Goal: Entertainment & Leisure: Consume media (video, audio)

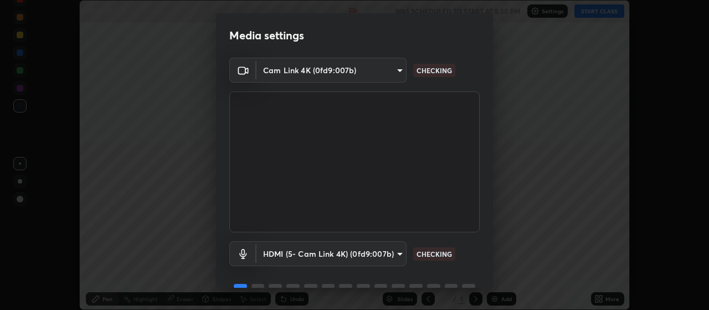
scroll to position [54, 0]
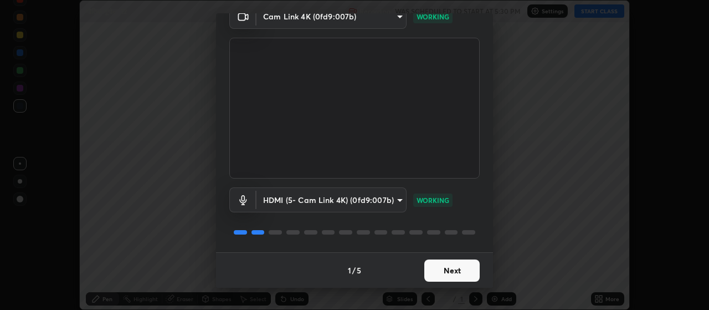
click at [450, 267] on button "Next" at bounding box center [451, 270] width 55 height 22
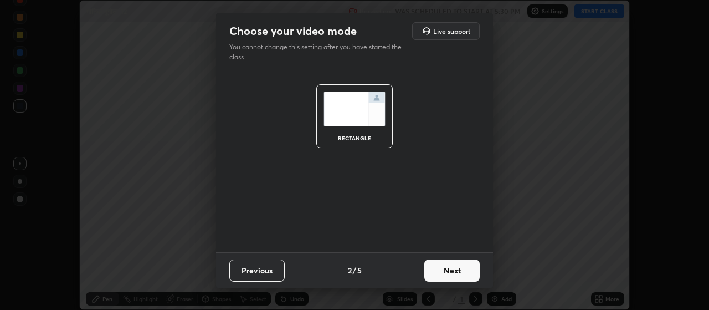
scroll to position [0, 0]
click at [455, 269] on button "Next" at bounding box center [451, 270] width 55 height 22
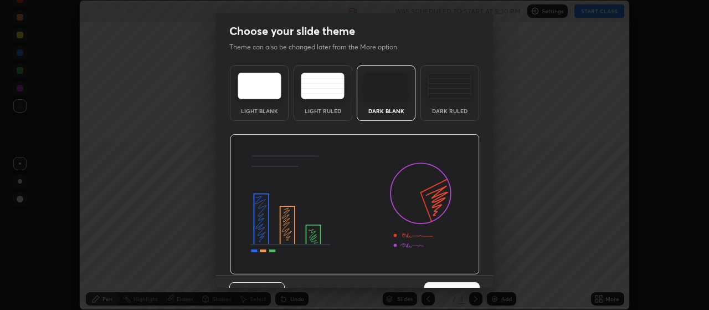
scroll to position [23, 0]
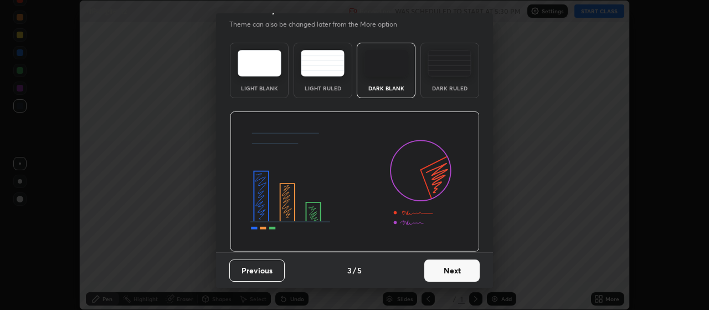
click at [460, 271] on button "Next" at bounding box center [451, 270] width 55 height 22
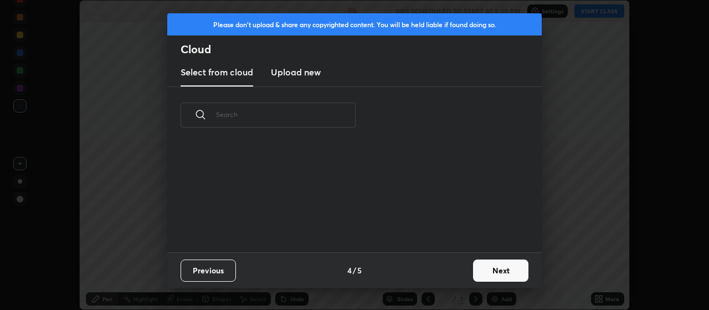
click at [489, 274] on button "Next" at bounding box center [500, 270] width 55 height 22
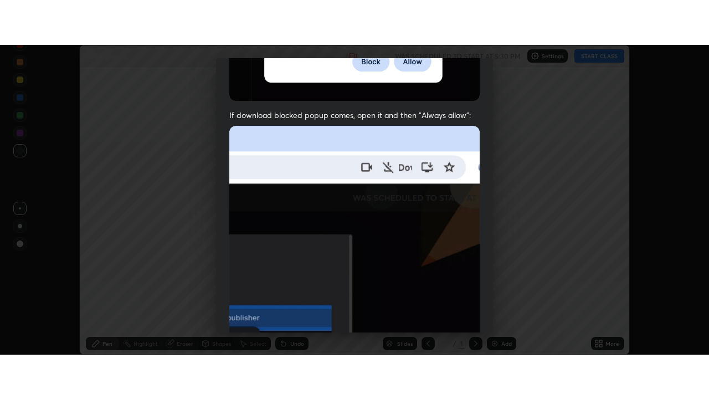
scroll to position [280, 0]
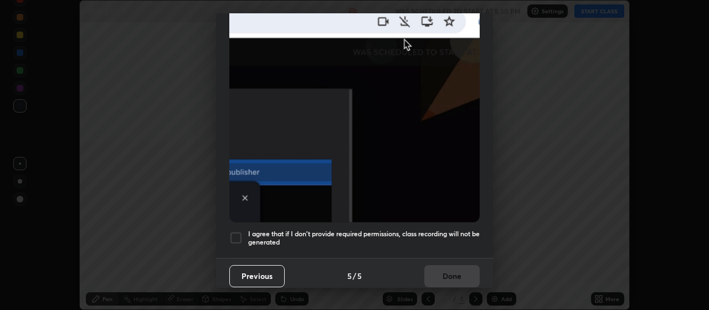
click at [234, 234] on div at bounding box center [235, 237] width 13 height 13
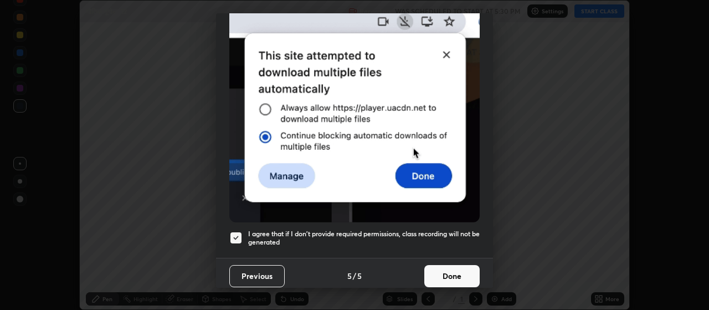
click at [455, 268] on button "Done" at bounding box center [451, 276] width 55 height 22
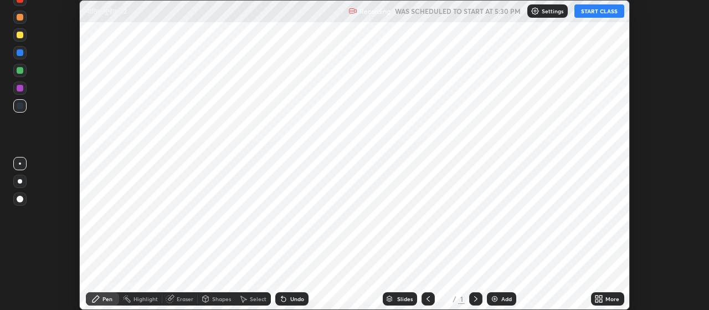
click at [504, 300] on div "Add" at bounding box center [506, 299] width 11 height 6
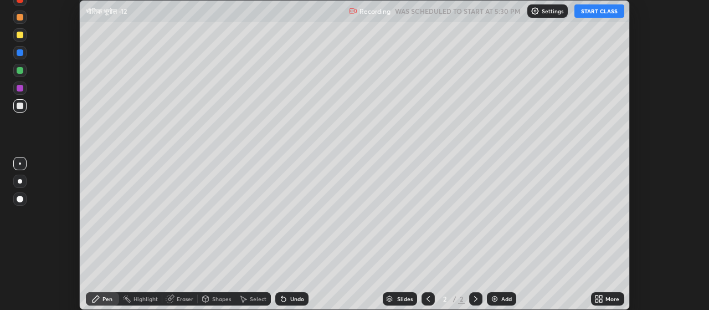
click at [602, 295] on icon at bounding box center [601, 296] width 3 height 3
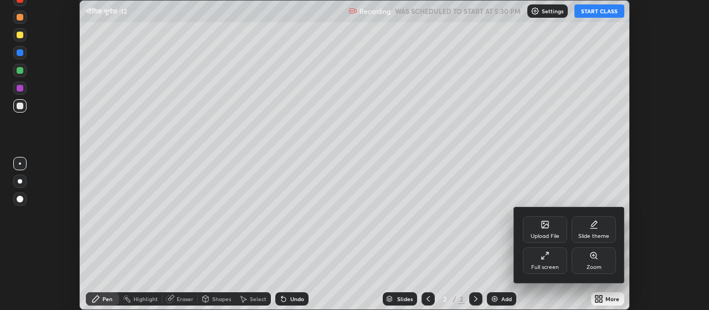
click at [531, 266] on div "Full screen" at bounding box center [545, 260] width 44 height 27
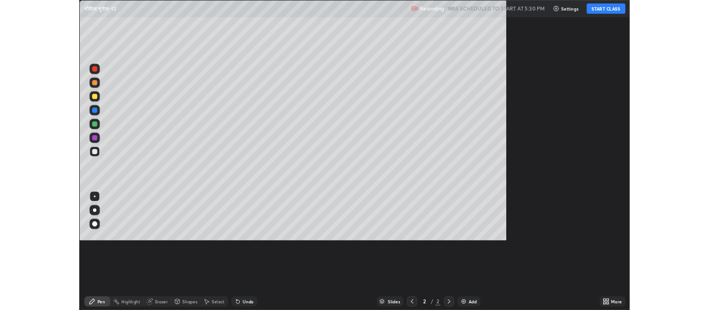
scroll to position [399, 709]
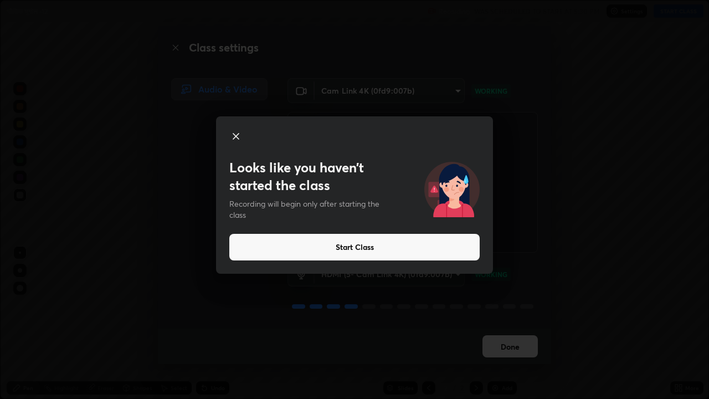
click at [326, 243] on button "Start Class" at bounding box center [354, 247] width 250 height 27
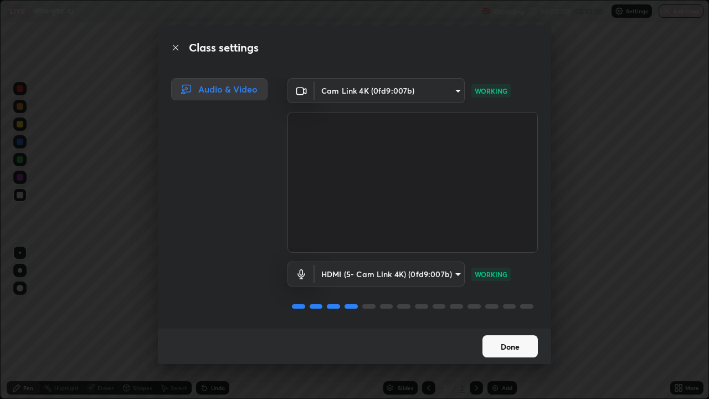
click at [496, 309] on button "Done" at bounding box center [510, 346] width 55 height 22
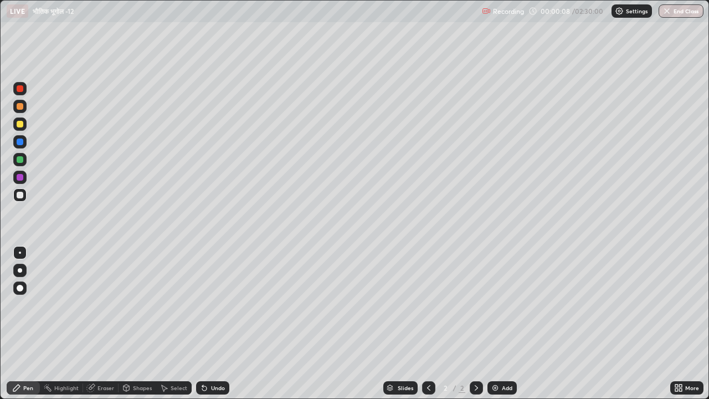
click at [216, 309] on div "Undo" at bounding box center [218, 388] width 14 height 6
click at [217, 309] on div "Undo" at bounding box center [218, 388] width 14 height 6
click at [21, 274] on div at bounding box center [19, 270] width 13 height 13
click at [18, 160] on div at bounding box center [20, 159] width 7 height 7
click at [17, 125] on div at bounding box center [20, 124] width 7 height 7
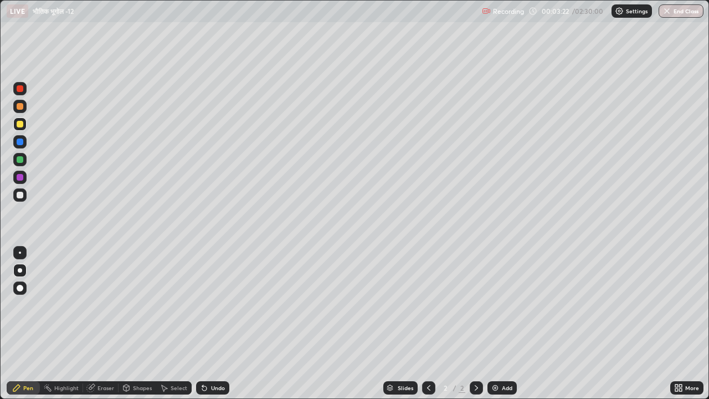
click at [210, 309] on div "Undo" at bounding box center [212, 387] width 33 height 13
click at [208, 309] on div "Undo" at bounding box center [212, 387] width 33 height 13
click at [215, 309] on div "Undo" at bounding box center [212, 387] width 33 height 13
click at [20, 104] on div at bounding box center [20, 106] width 7 height 7
click at [19, 160] on div at bounding box center [20, 159] width 7 height 7
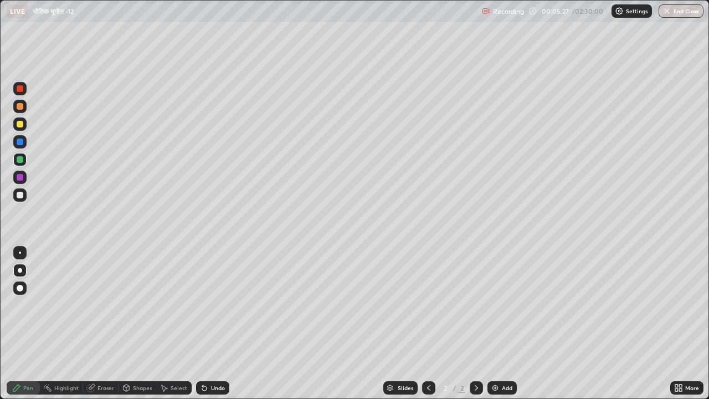
click at [20, 194] on div at bounding box center [20, 195] width 7 height 7
click at [21, 156] on div at bounding box center [20, 159] width 7 height 7
click at [23, 124] on div at bounding box center [20, 124] width 7 height 7
click at [20, 160] on div at bounding box center [20, 159] width 7 height 7
click at [23, 127] on div at bounding box center [19, 123] width 13 height 13
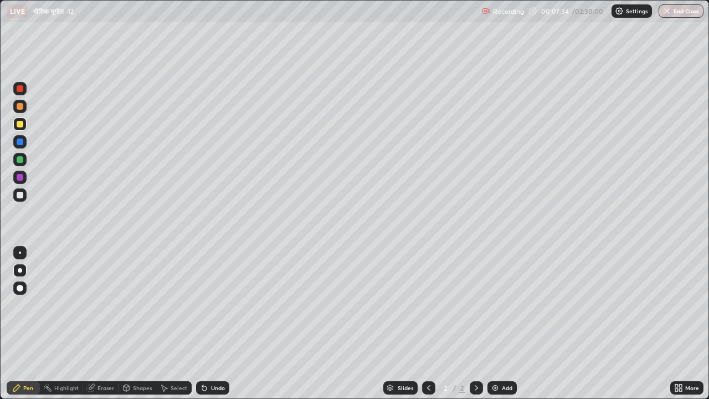
click at [17, 178] on div at bounding box center [20, 177] width 7 height 7
click at [200, 309] on icon at bounding box center [204, 387] width 9 height 9
click at [201, 309] on icon at bounding box center [204, 387] width 9 height 9
click at [20, 161] on div at bounding box center [20, 159] width 7 height 7
click at [100, 309] on div "Eraser" at bounding box center [106, 388] width 17 height 6
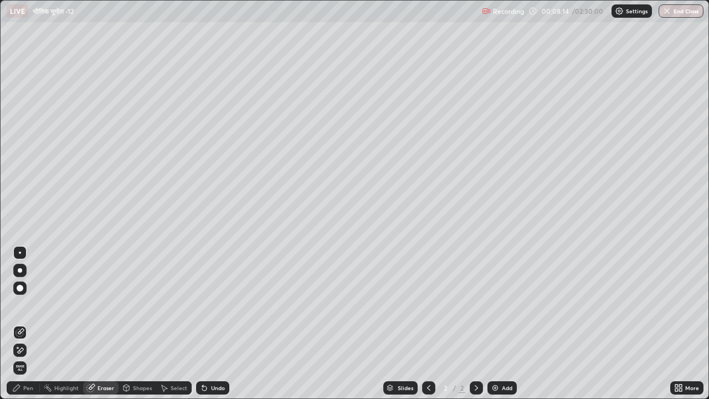
click at [22, 309] on div "Pen" at bounding box center [23, 387] width 33 height 13
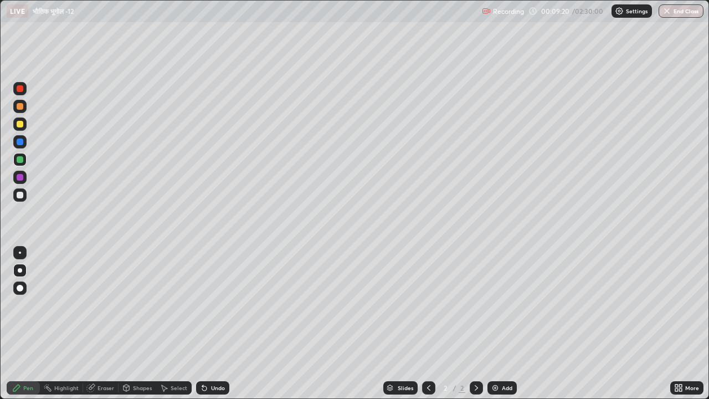
click at [19, 105] on div at bounding box center [20, 106] width 7 height 7
click at [16, 194] on div at bounding box center [19, 194] width 13 height 13
click at [19, 157] on div at bounding box center [20, 159] width 7 height 7
click at [20, 126] on div at bounding box center [20, 124] width 7 height 7
click at [18, 144] on div at bounding box center [20, 141] width 7 height 7
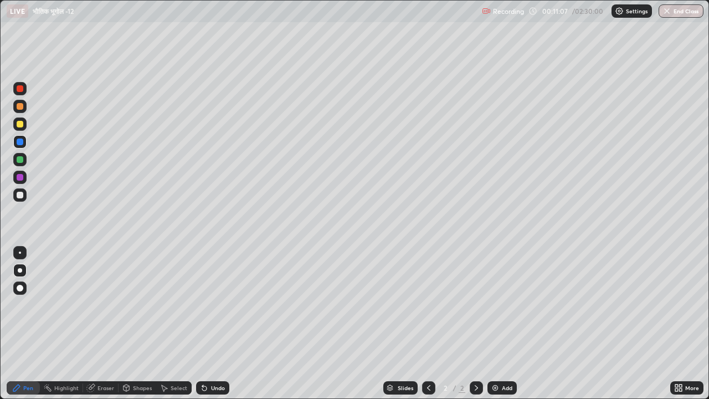
click at [22, 146] on div at bounding box center [19, 141] width 13 height 13
click at [19, 196] on div at bounding box center [20, 195] width 7 height 7
click at [65, 309] on div "Highlight" at bounding box center [66, 388] width 24 height 6
click at [22, 309] on icon at bounding box center [20, 350] width 9 height 9
click at [18, 125] on div at bounding box center [20, 124] width 7 height 7
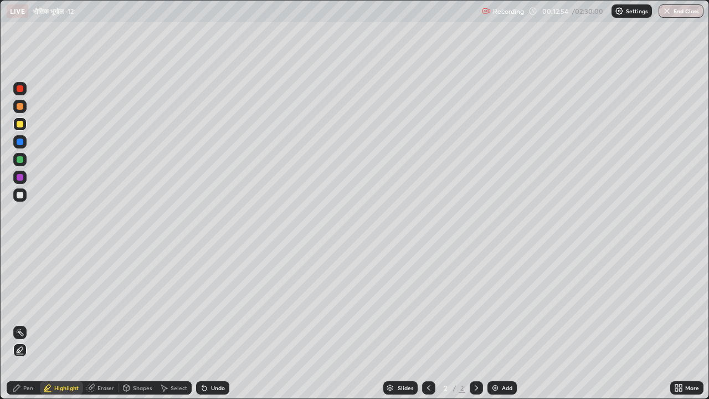
click at [24, 309] on div "Pen" at bounding box center [28, 388] width 10 height 6
click at [19, 160] on div at bounding box center [20, 159] width 7 height 7
click at [93, 309] on icon at bounding box center [90, 387] width 7 height 7
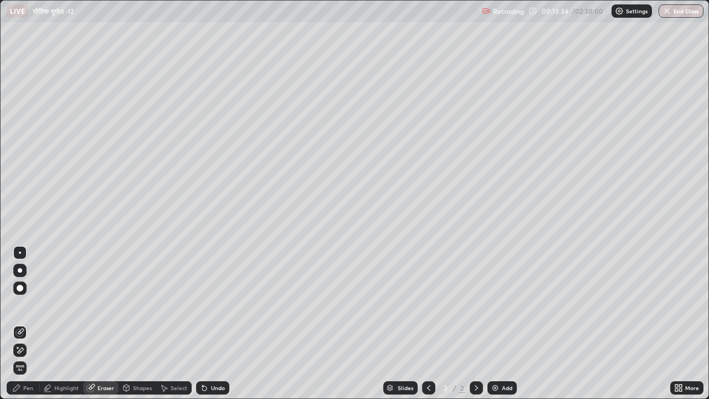
click at [28, 309] on div "Pen" at bounding box center [28, 388] width 10 height 6
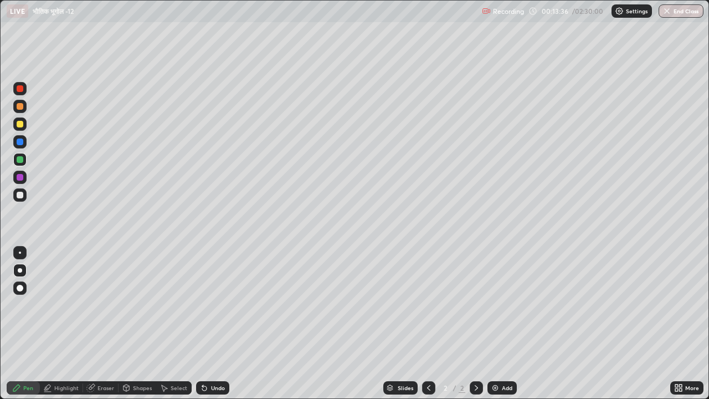
click at [22, 126] on div at bounding box center [20, 124] width 7 height 7
click at [17, 176] on div at bounding box center [20, 177] width 7 height 7
click at [18, 196] on div at bounding box center [20, 195] width 7 height 7
click at [19, 125] on div at bounding box center [20, 124] width 7 height 7
click at [21, 194] on div at bounding box center [20, 195] width 7 height 7
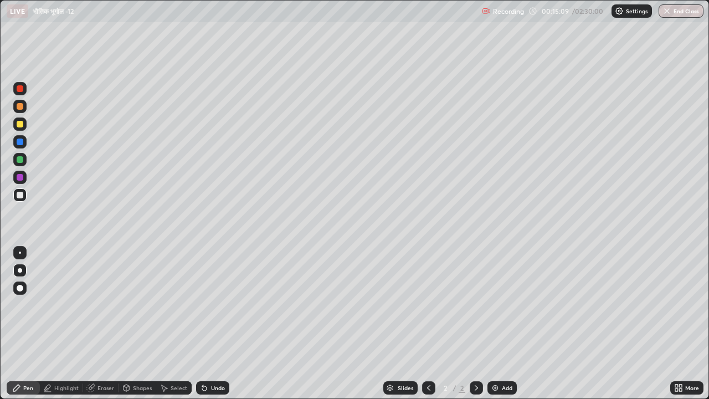
click at [19, 109] on div at bounding box center [20, 106] width 7 height 7
click at [58, 309] on div "Highlight" at bounding box center [66, 388] width 24 height 6
click at [19, 162] on div at bounding box center [20, 159] width 7 height 7
click at [19, 309] on icon at bounding box center [16, 387] width 7 height 7
click at [20, 121] on div at bounding box center [20, 124] width 7 height 7
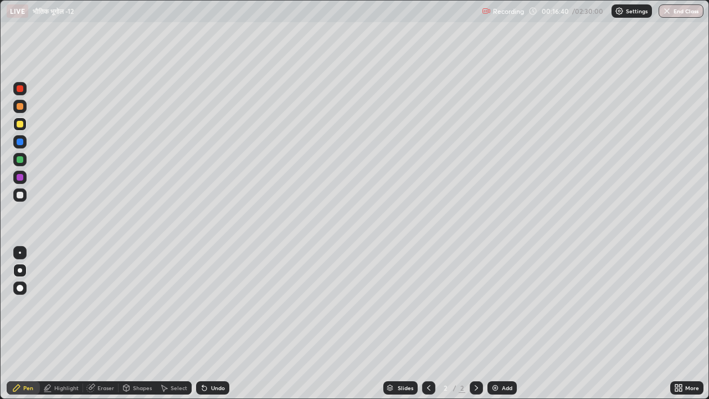
click at [216, 309] on div "Undo" at bounding box center [212, 387] width 33 height 13
click at [19, 161] on div at bounding box center [20, 159] width 7 height 7
click at [22, 126] on div at bounding box center [20, 124] width 7 height 7
click at [19, 142] on div at bounding box center [20, 141] width 7 height 7
click at [20, 125] on div at bounding box center [20, 124] width 7 height 7
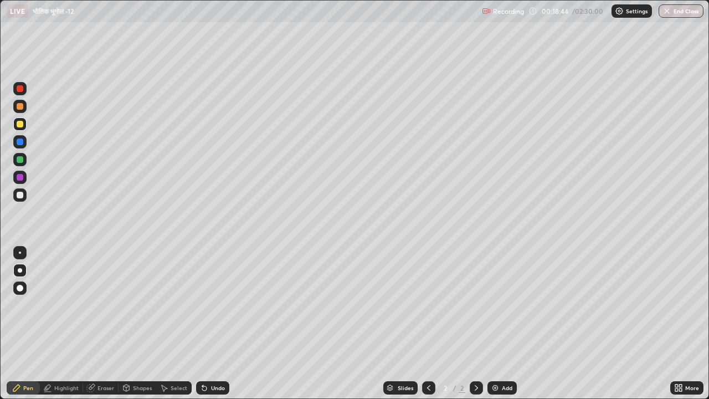
click at [22, 110] on div at bounding box center [19, 106] width 13 height 13
click at [491, 309] on img at bounding box center [495, 387] width 9 height 9
click at [17, 194] on div at bounding box center [20, 195] width 7 height 7
click at [21, 161] on div at bounding box center [20, 159] width 7 height 7
click at [21, 141] on div at bounding box center [20, 141] width 7 height 7
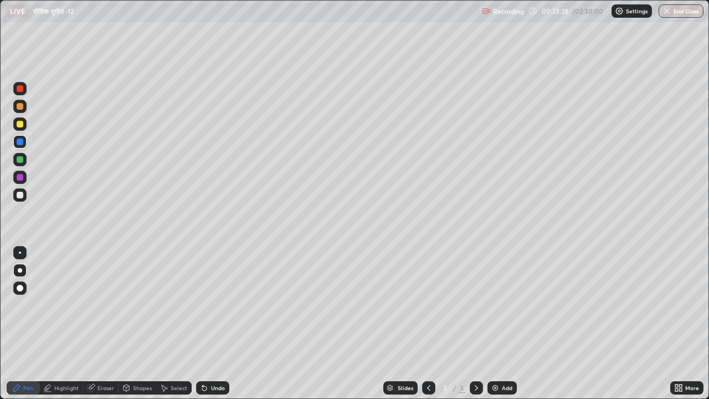
click at [22, 124] on div at bounding box center [20, 124] width 7 height 7
click at [22, 160] on div at bounding box center [20, 159] width 7 height 7
click at [20, 178] on div at bounding box center [20, 177] width 7 height 7
click at [22, 194] on div at bounding box center [20, 195] width 7 height 7
click at [19, 144] on div at bounding box center [20, 141] width 7 height 7
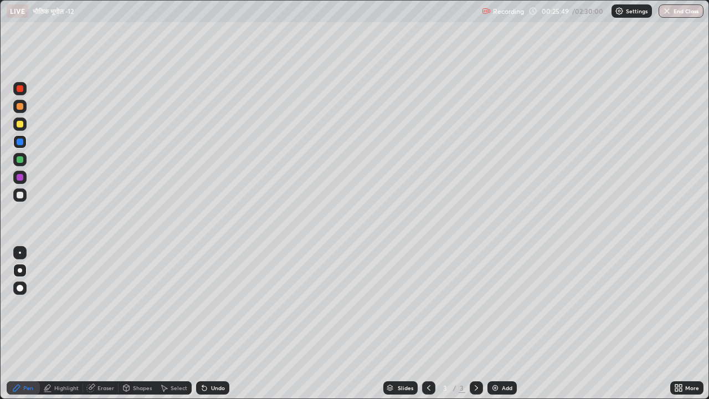
click at [20, 162] on div at bounding box center [20, 159] width 7 height 7
click at [20, 194] on div at bounding box center [20, 195] width 7 height 7
click at [21, 199] on div at bounding box center [19, 194] width 13 height 13
click at [20, 158] on div at bounding box center [20, 159] width 7 height 7
click at [22, 143] on div at bounding box center [20, 141] width 7 height 7
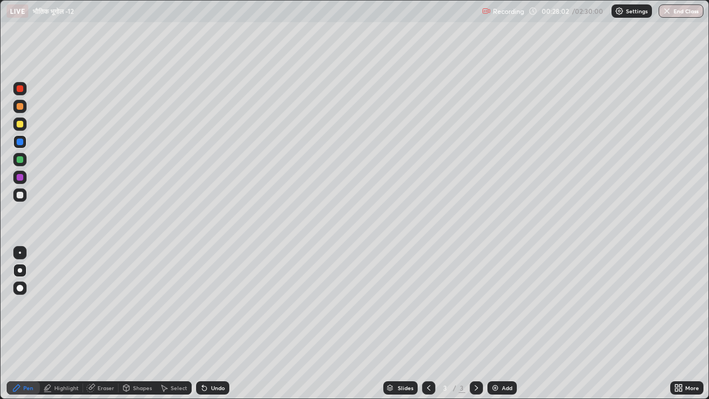
click at [19, 160] on div at bounding box center [20, 159] width 7 height 7
click at [19, 126] on div at bounding box center [20, 124] width 7 height 7
click at [17, 176] on div at bounding box center [20, 177] width 7 height 7
click at [17, 193] on div at bounding box center [20, 195] width 7 height 7
click at [494, 309] on img at bounding box center [495, 387] width 9 height 9
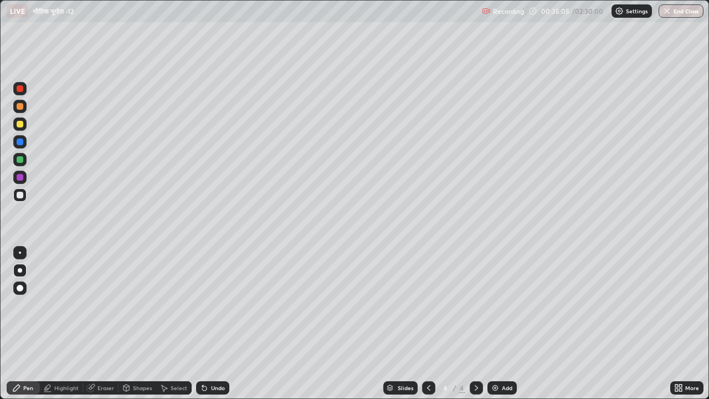
click at [19, 125] on div at bounding box center [20, 124] width 7 height 7
click at [18, 194] on div at bounding box center [20, 195] width 7 height 7
click at [93, 309] on icon at bounding box center [90, 387] width 7 height 7
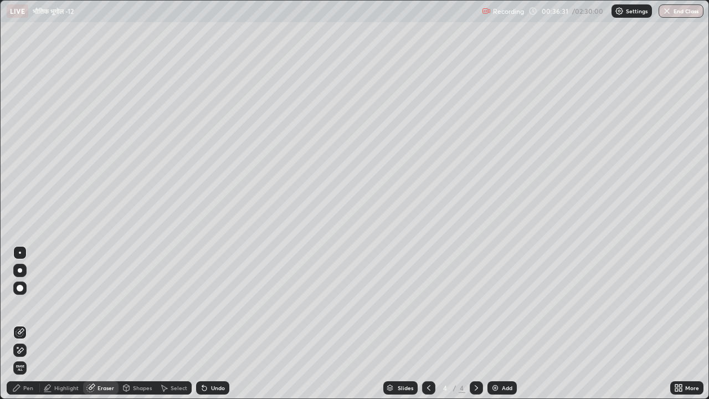
click at [29, 309] on div "Pen" at bounding box center [28, 388] width 10 height 6
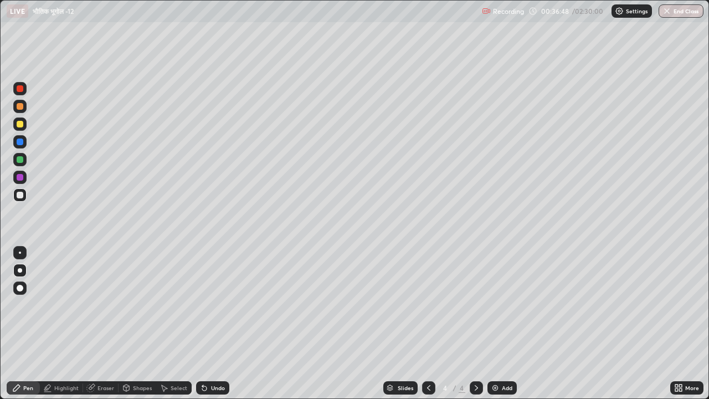
click at [19, 143] on div at bounding box center [20, 141] width 7 height 7
click at [20, 162] on div at bounding box center [20, 159] width 7 height 7
click at [20, 194] on div at bounding box center [20, 195] width 7 height 7
click at [20, 181] on div at bounding box center [19, 177] width 13 height 13
click at [22, 162] on div at bounding box center [20, 159] width 7 height 7
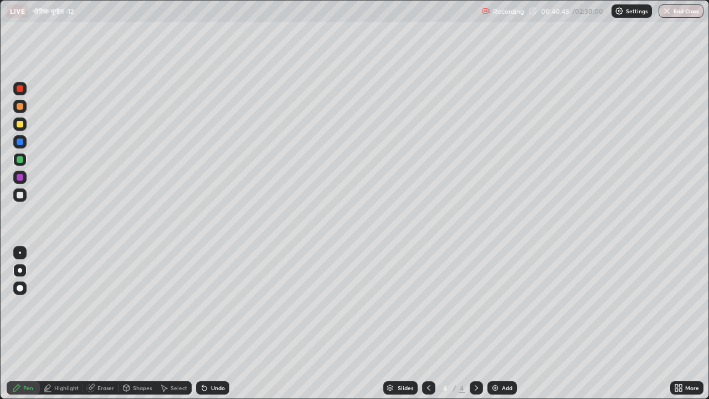
click at [678, 309] on icon at bounding box center [676, 385] width 3 height 3
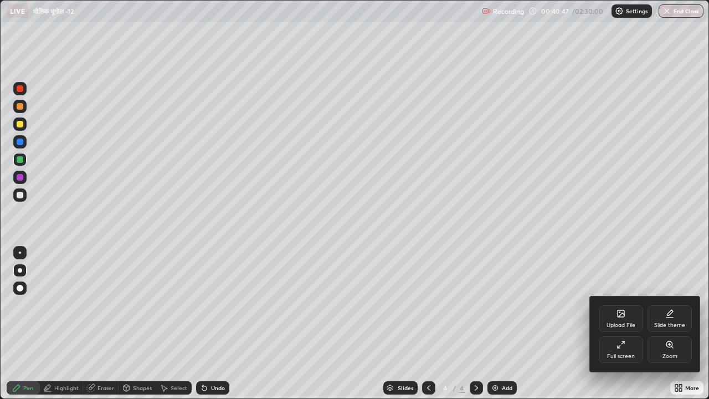
click at [615, 309] on div "Full screen" at bounding box center [621, 349] width 44 height 27
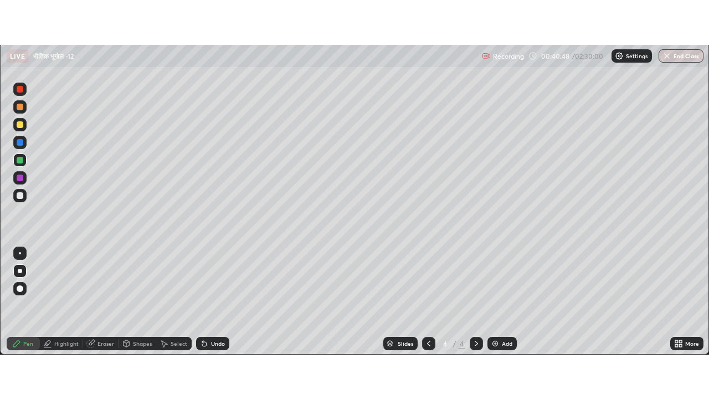
scroll to position [55090, 54690]
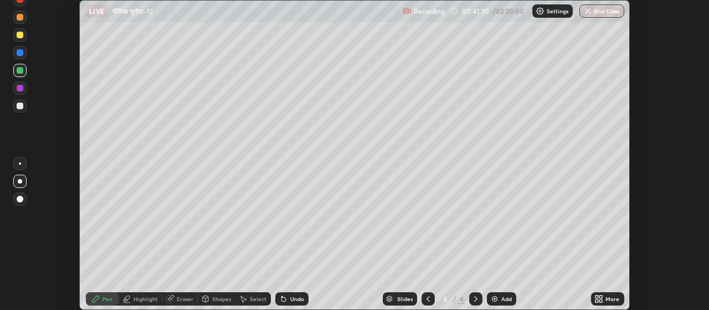
click at [598, 298] on icon at bounding box center [598, 298] width 9 height 9
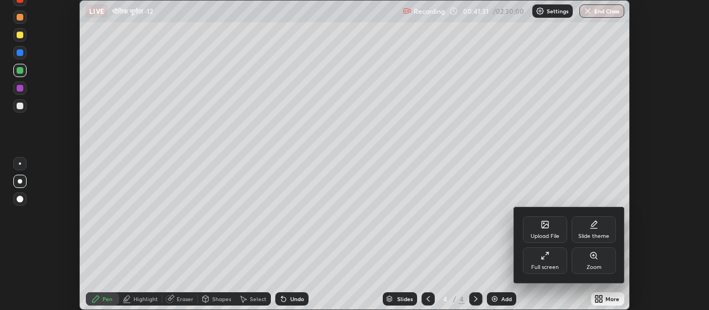
click at [554, 258] on div "Full screen" at bounding box center [545, 260] width 44 height 27
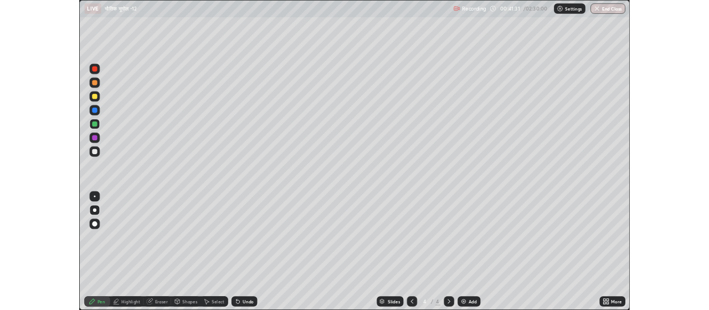
scroll to position [399, 709]
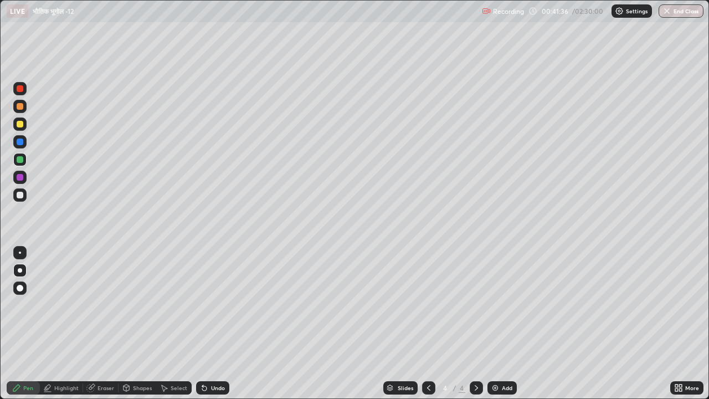
click at [22, 126] on div at bounding box center [20, 124] width 7 height 7
click at [20, 126] on div at bounding box center [20, 124] width 7 height 7
click at [18, 143] on div at bounding box center [20, 141] width 7 height 7
click at [20, 196] on div at bounding box center [20, 195] width 7 height 7
click at [18, 178] on div at bounding box center [20, 177] width 7 height 7
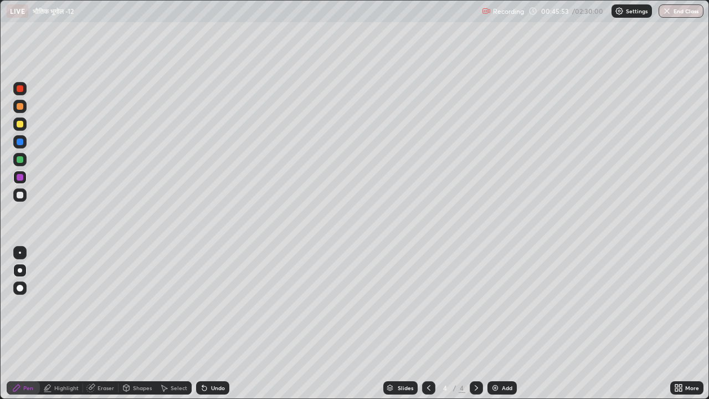
click at [19, 126] on div at bounding box center [20, 124] width 7 height 7
click at [18, 162] on div at bounding box center [20, 159] width 7 height 7
click at [22, 143] on div at bounding box center [20, 141] width 7 height 7
click at [20, 160] on div at bounding box center [20, 159] width 7 height 7
click at [22, 178] on div at bounding box center [20, 177] width 7 height 7
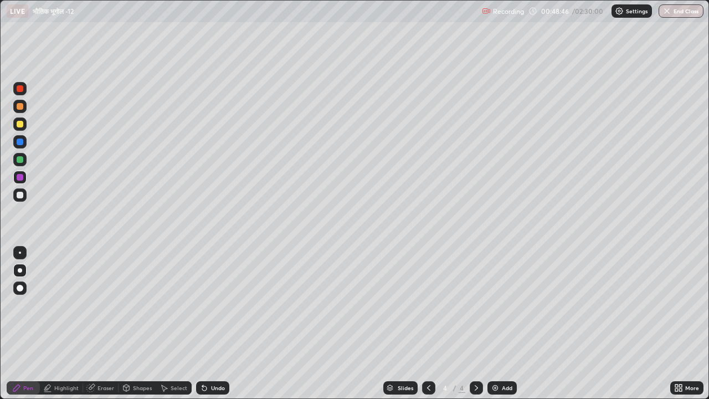
click at [18, 194] on div at bounding box center [20, 195] width 7 height 7
click at [22, 130] on div at bounding box center [19, 123] width 13 height 13
click at [677, 309] on icon at bounding box center [678, 387] width 9 height 9
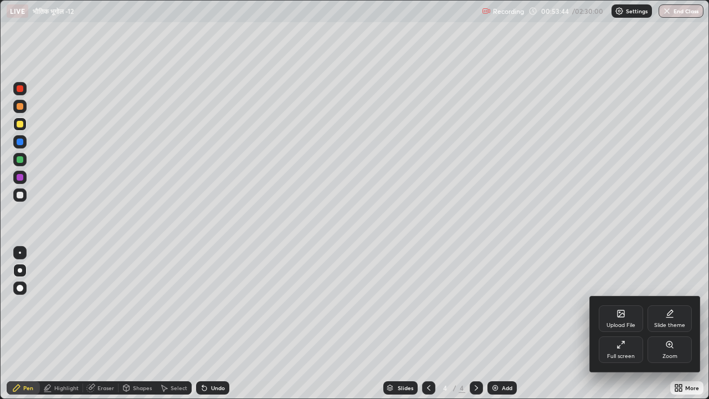
click at [618, 309] on div "Full screen" at bounding box center [621, 349] width 44 height 27
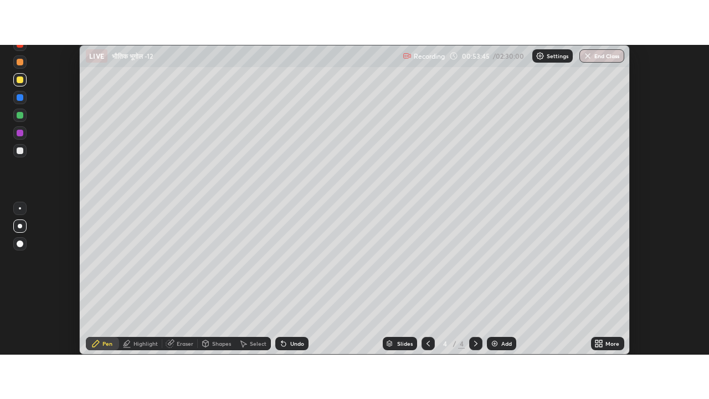
scroll to position [55090, 54690]
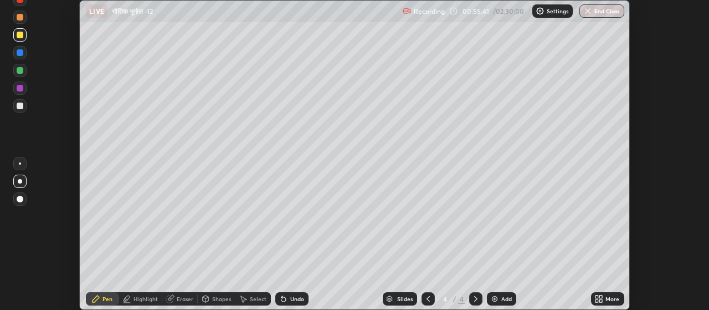
click at [597, 297] on icon at bounding box center [597, 296] width 3 height 3
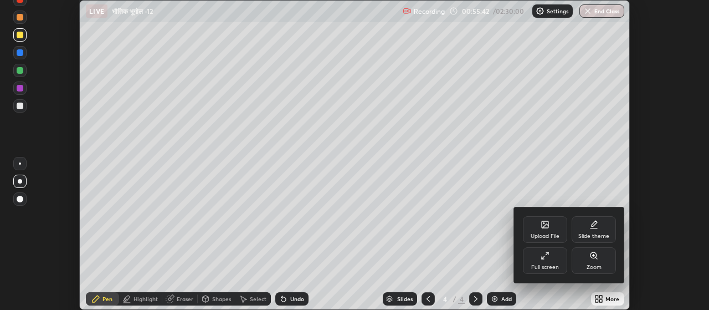
click at [542, 258] on icon at bounding box center [543, 258] width 2 height 2
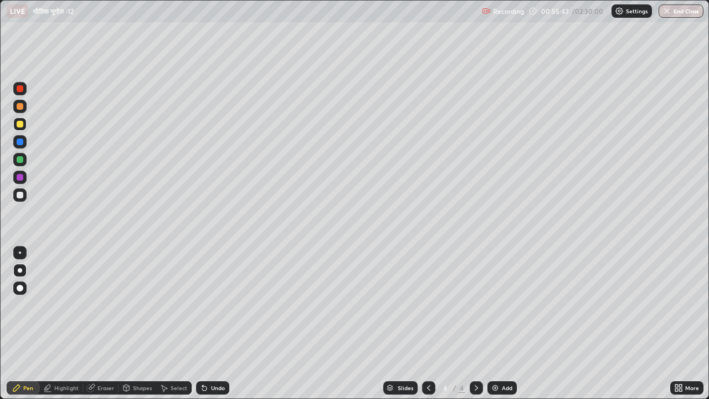
scroll to position [399, 709]
click at [495, 309] on img at bounding box center [495, 387] width 9 height 9
click at [19, 109] on div at bounding box center [20, 106] width 7 height 7
click at [19, 163] on div at bounding box center [19, 159] width 13 height 13
click at [23, 126] on div at bounding box center [20, 124] width 7 height 7
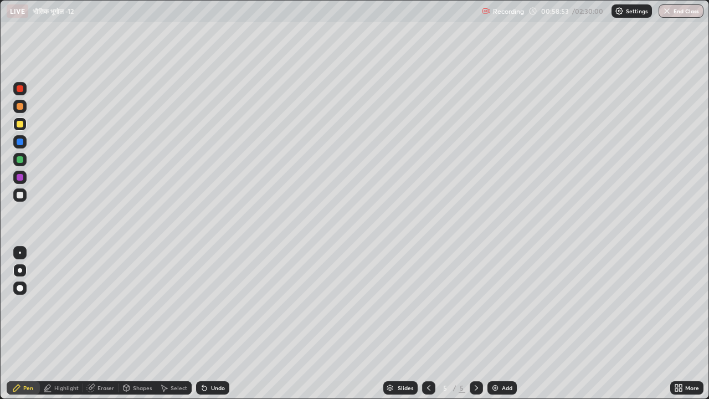
click at [22, 142] on div at bounding box center [20, 141] width 7 height 7
click at [17, 160] on div at bounding box center [20, 159] width 7 height 7
click at [20, 268] on div at bounding box center [20, 270] width 4 height 4
click at [20, 290] on div at bounding box center [20, 288] width 7 height 7
click at [20, 199] on div at bounding box center [19, 194] width 13 height 13
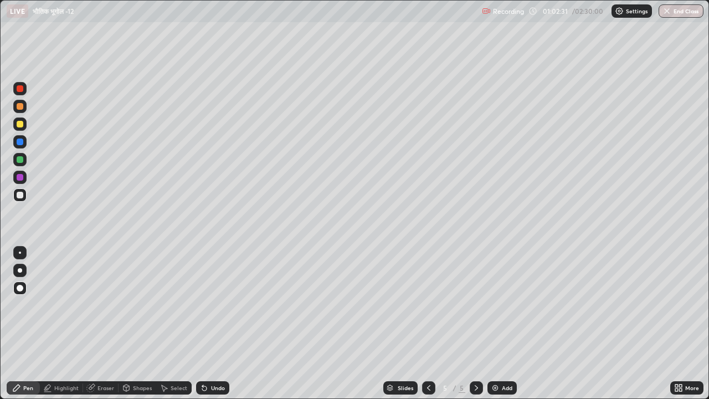
click at [21, 160] on div at bounding box center [20, 159] width 7 height 7
click at [18, 196] on div at bounding box center [20, 195] width 7 height 7
click at [18, 162] on div at bounding box center [20, 159] width 7 height 7
click at [18, 180] on div at bounding box center [20, 177] width 7 height 7
click at [20, 197] on div at bounding box center [20, 195] width 7 height 7
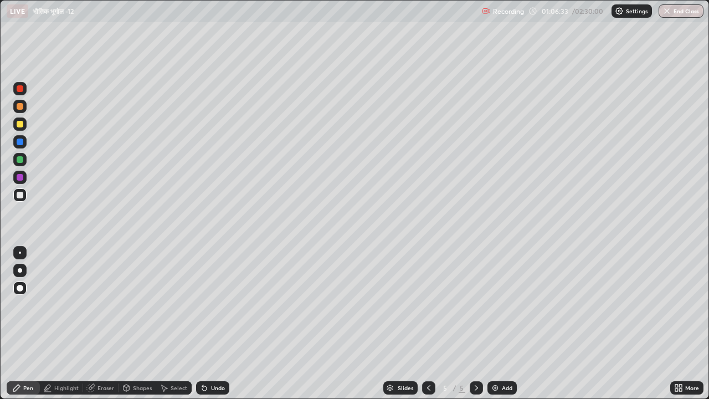
click at [21, 126] on div at bounding box center [20, 124] width 7 height 7
click at [19, 109] on div at bounding box center [20, 106] width 7 height 7
click at [19, 91] on div at bounding box center [20, 88] width 7 height 7
click at [60, 309] on div "Highlight" at bounding box center [66, 388] width 24 height 6
click at [18, 194] on div at bounding box center [20, 195] width 7 height 7
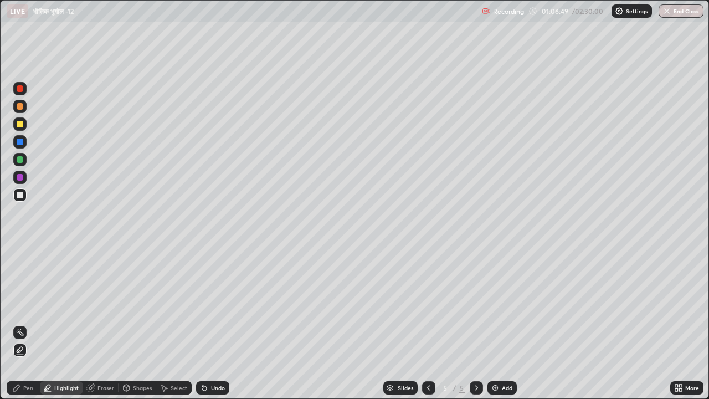
click at [25, 309] on div "Pen" at bounding box center [28, 388] width 10 height 6
click at [19, 143] on div at bounding box center [20, 141] width 7 height 7
click at [17, 158] on div at bounding box center [20, 159] width 7 height 7
click at [18, 145] on div at bounding box center [20, 141] width 7 height 7
click at [18, 143] on div at bounding box center [20, 141] width 7 height 7
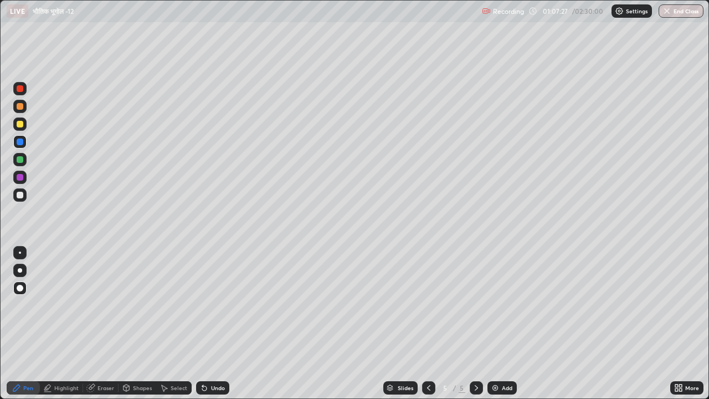
click at [21, 156] on div at bounding box center [20, 159] width 7 height 7
click at [16, 196] on div at bounding box center [19, 194] width 13 height 13
click at [492, 309] on img at bounding box center [495, 387] width 9 height 9
click at [19, 143] on div at bounding box center [20, 141] width 7 height 7
click at [19, 175] on div at bounding box center [20, 177] width 7 height 7
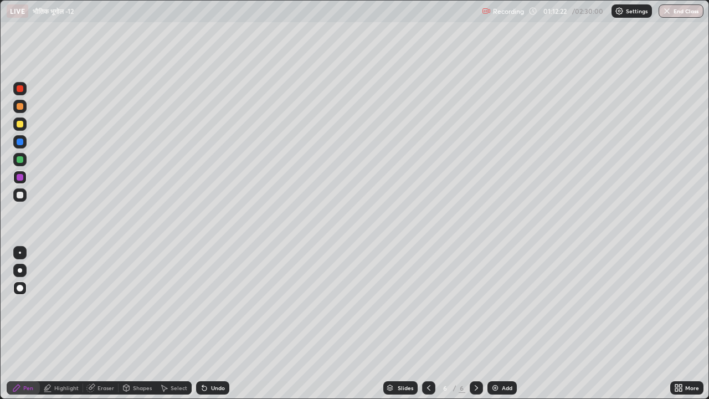
click at [23, 128] on div at bounding box center [19, 123] width 13 height 13
click at [22, 109] on div at bounding box center [20, 106] width 7 height 7
click at [18, 161] on div at bounding box center [20, 159] width 7 height 7
click at [20, 194] on div at bounding box center [20, 195] width 7 height 7
click at [19, 124] on div at bounding box center [20, 124] width 7 height 7
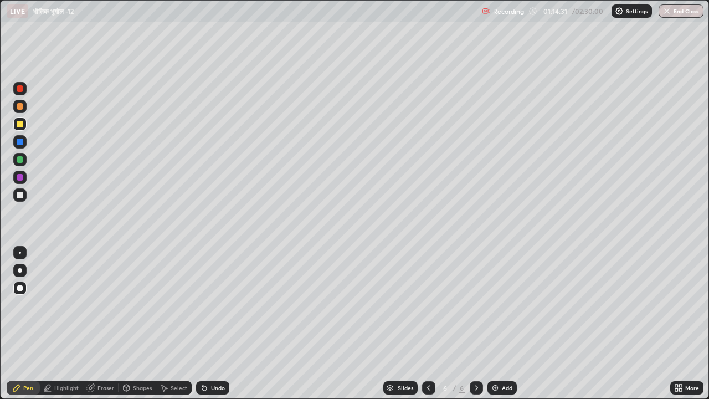
click at [18, 162] on div at bounding box center [20, 159] width 7 height 7
click at [218, 309] on div "Undo" at bounding box center [218, 388] width 14 height 6
click at [19, 105] on div at bounding box center [20, 106] width 7 height 7
click at [20, 124] on div at bounding box center [20, 124] width 7 height 7
click at [18, 177] on div at bounding box center [20, 177] width 7 height 7
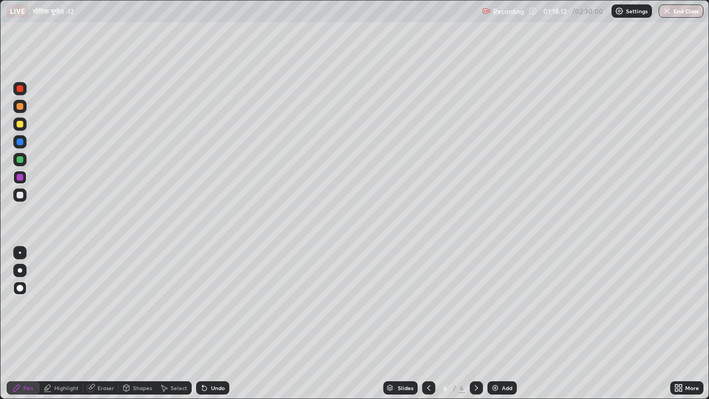
click at [17, 193] on div at bounding box center [20, 195] width 7 height 7
click at [22, 157] on div at bounding box center [20, 159] width 7 height 7
click at [20, 127] on div at bounding box center [19, 123] width 13 height 13
click at [24, 194] on div at bounding box center [19, 194] width 13 height 13
click at [18, 162] on div at bounding box center [20, 159] width 7 height 7
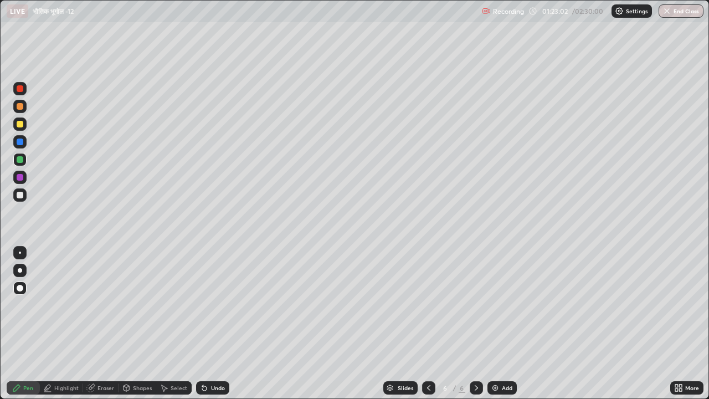
click at [18, 178] on div at bounding box center [20, 177] width 7 height 7
click at [20, 197] on div at bounding box center [20, 195] width 7 height 7
